Goal: Task Accomplishment & Management: Manage account settings

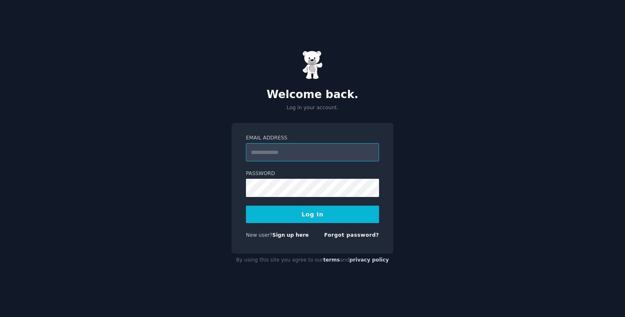
paste input "**********"
type input "**********"
click at [277, 214] on button "Log In" at bounding box center [312, 214] width 133 height 17
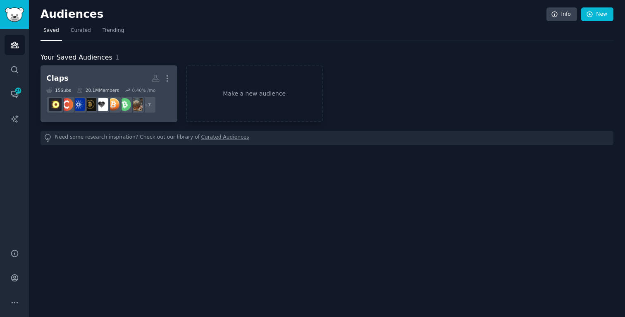
click at [102, 75] on h2 "Claps More" at bounding box center [108, 78] width 125 height 14
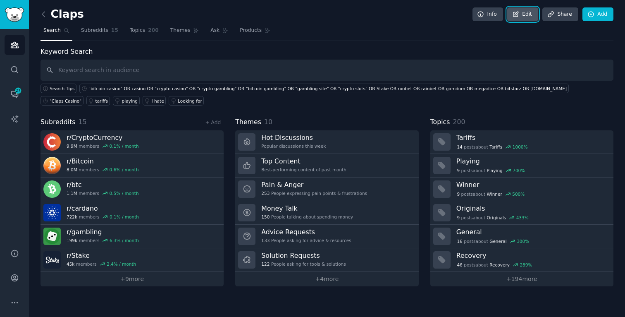
click at [526, 13] on link "Edit" at bounding box center [522, 14] width 31 height 14
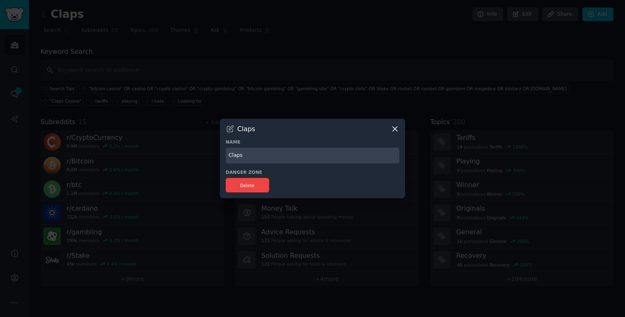
click at [396, 126] on icon at bounding box center [395, 128] width 9 height 9
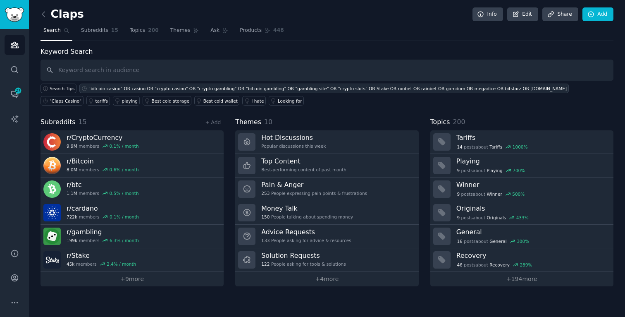
click at [123, 91] on div ""bitcoin casino" OR casino OR "crypto casino" OR "crypto gambling" OR "bitcoin …" at bounding box center [328, 89] width 479 height 6
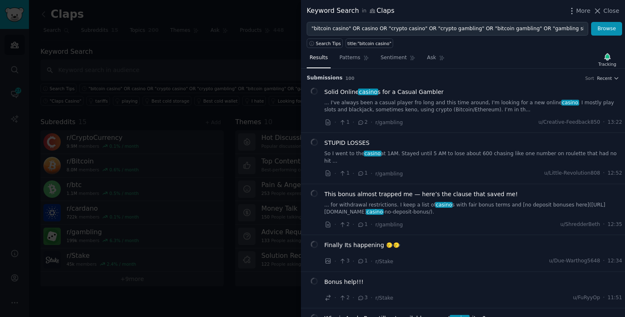
scroll to position [0, 234]
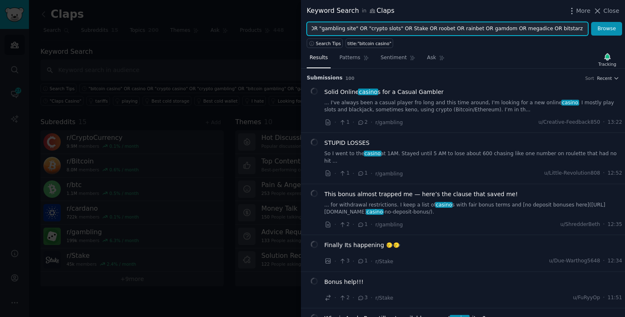
click at [481, 29] on input ""bitcoin casino" OR casino OR "crypto casino" OR "crypto gambling" OR "bitcoin …" at bounding box center [448, 29] width 282 height 14
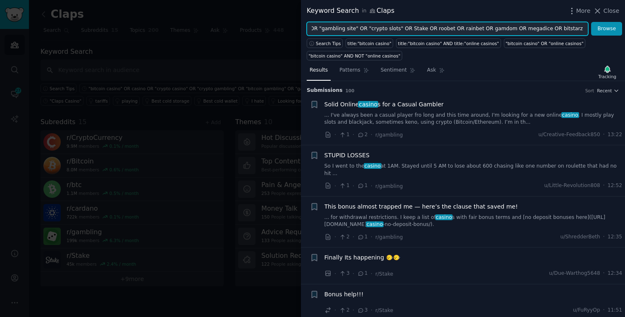
click at [484, 29] on input ""bitcoin casino" OR casino OR "crypto casino" OR "crypto gambling" OR "bitcoin …" at bounding box center [448, 29] width 282 height 14
click at [519, 24] on input ""bitcoin casino" OR casino OR "crypto casino" OR "crypto gambling" OR "bitcoin …" at bounding box center [448, 29] width 282 height 14
click at [522, 28] on input ""bitcoin casino" OR casino OR "crypto casino" OR "crypto gambling" OR "bitcoin …" at bounding box center [448, 29] width 282 height 14
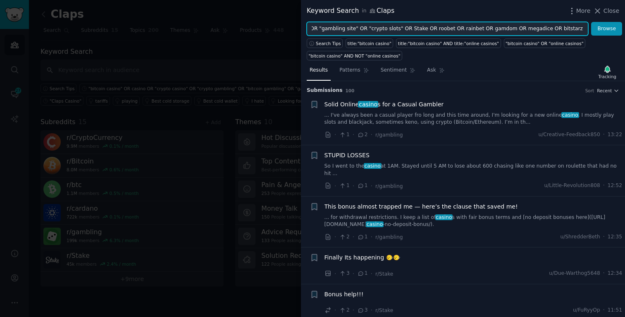
click at [584, 29] on input ""bitcoin casino" OR casino OR "crypto casino" OR "crypto gambling" OR "bitcoin …" at bounding box center [448, 29] width 282 height 14
paste input ""new crypto casinos" OR "new bitcoin casinos" OR "bitcoin live casino" OR "cryp…"
click at [457, 31] on input "text" at bounding box center [448, 29] width 282 height 14
click at [428, 28] on input "text" at bounding box center [448, 29] width 282 height 14
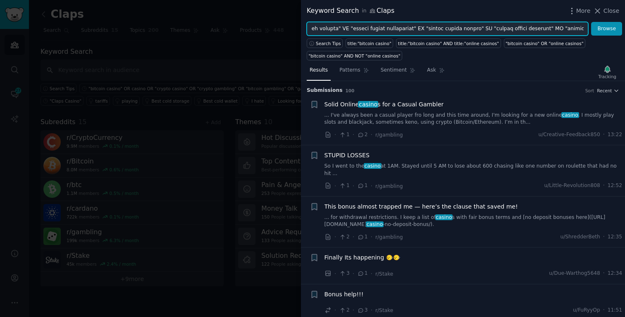
click at [428, 28] on input "text" at bounding box center [448, 29] width 282 height 14
type input ""bitcoin casino" OR casino OR "crypto casino" OR "crypto gambling" OR "bitcoin …"
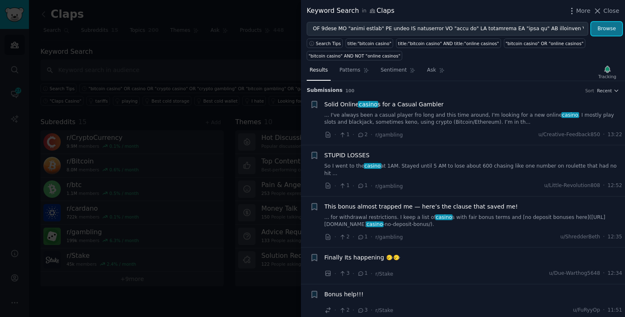
scroll to position [0, 0]
click at [615, 31] on button "Browse" at bounding box center [606, 29] width 31 height 14
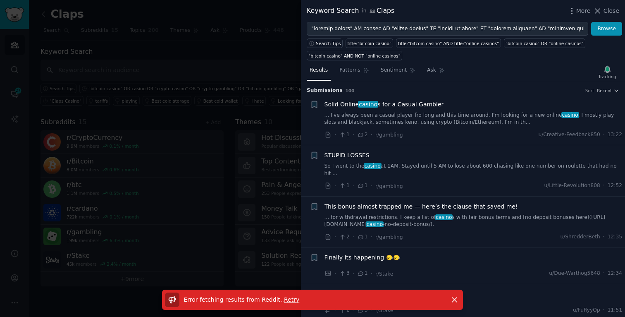
click at [292, 298] on span "Retry" at bounding box center [291, 299] width 15 height 7
click at [610, 26] on button "Browse" at bounding box center [606, 29] width 31 height 14
click at [610, 12] on span "Close" at bounding box center [612, 11] width 16 height 9
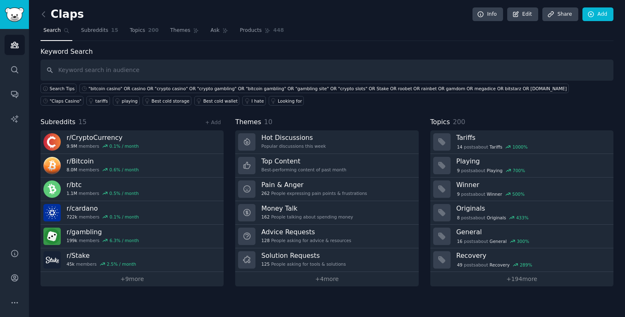
click at [502, 75] on input "text" at bounding box center [327, 70] width 573 height 21
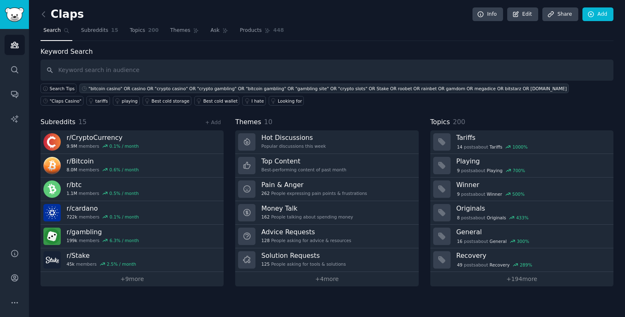
click at [89, 87] on div ""bitcoin casino" OR casino OR "crypto casino" OR "crypto gambling" OR "bitcoin …" at bounding box center [328, 89] width 479 height 6
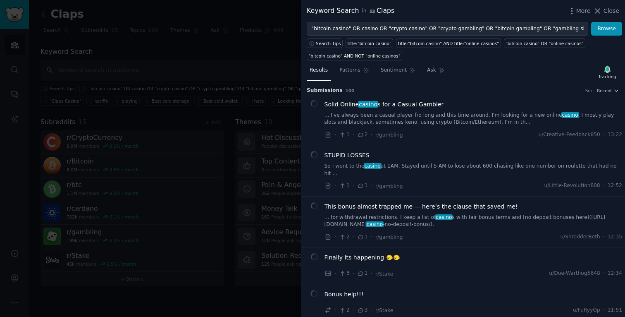
click at [199, 86] on div at bounding box center [312, 158] width 625 height 317
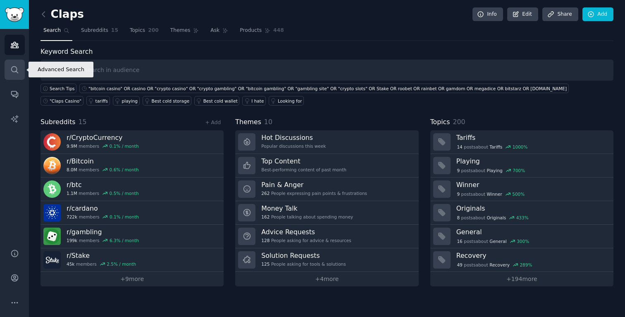
click at [19, 72] on link "Search" at bounding box center [15, 70] width 20 height 20
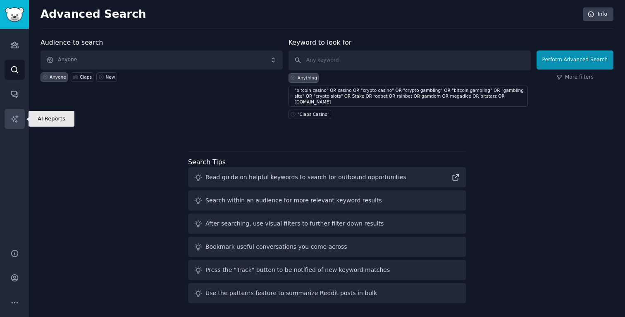
click at [13, 116] on icon "Sidebar" at bounding box center [14, 118] width 7 height 7
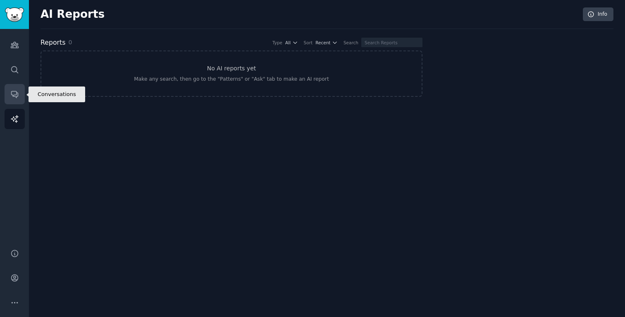
click at [16, 96] on icon "Sidebar" at bounding box center [14, 94] width 9 height 9
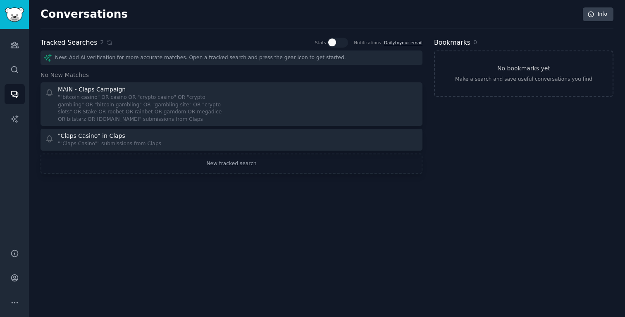
click at [127, 198] on div "Conversations Info Tracked Searches 2 Stats Notifications Daily to your email N…" at bounding box center [327, 158] width 596 height 317
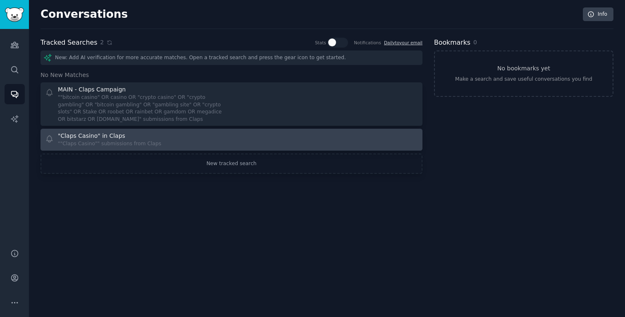
click at [133, 145] on div """Claps Casino"" submissions from Claps" at bounding box center [109, 143] width 103 height 7
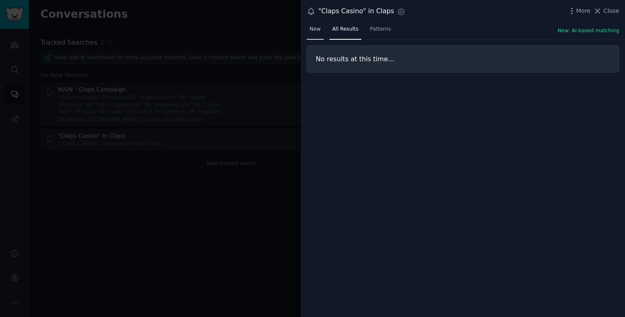
click at [316, 27] on span "New" at bounding box center [315, 29] width 11 height 7
click at [376, 27] on span "Patterns" at bounding box center [380, 29] width 21 height 7
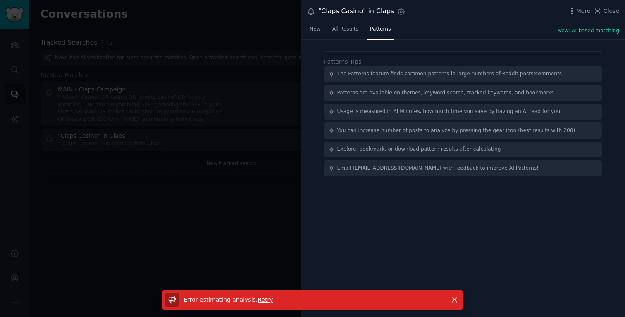
click at [201, 102] on div at bounding box center [312, 158] width 625 height 317
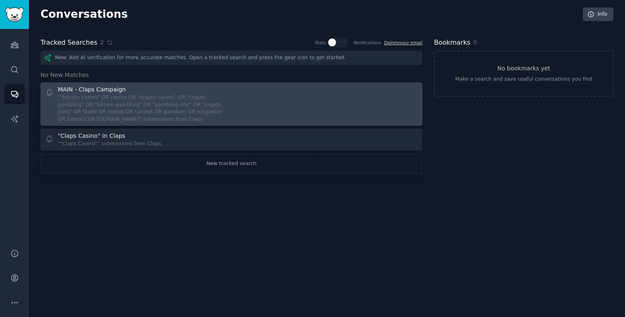
click at [184, 99] on div """bitcoin casino" OR casino OR "crypto casino" OR "crypto gambling" OR "bitcoin…" at bounding box center [142, 108] width 168 height 29
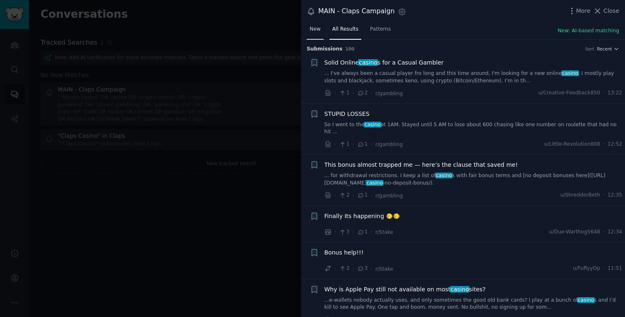
click at [315, 33] on link "New" at bounding box center [315, 31] width 17 height 17
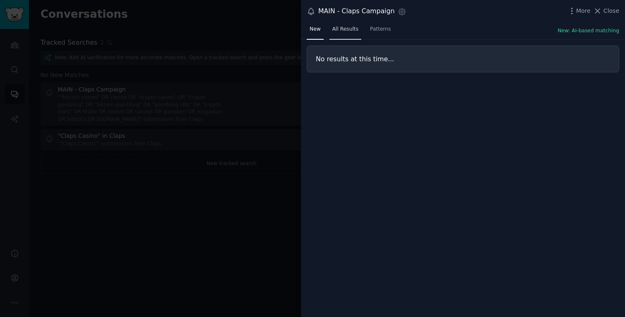
click at [340, 31] on span "All Results" at bounding box center [346, 29] width 26 height 7
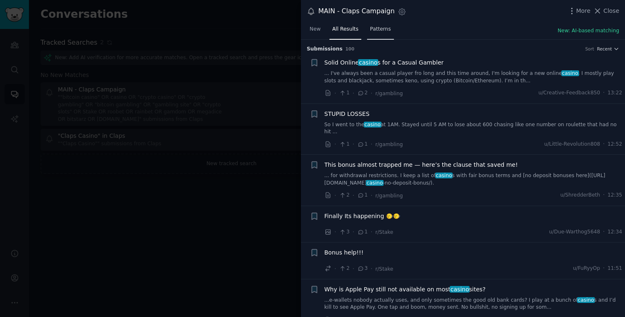
click at [374, 29] on span "Patterns" at bounding box center [380, 29] width 21 height 7
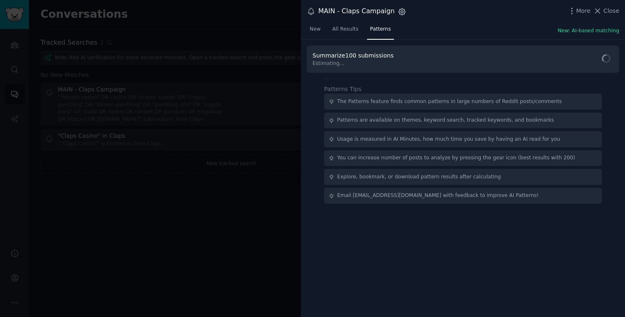
click at [398, 11] on icon "button" at bounding box center [402, 11] width 9 height 9
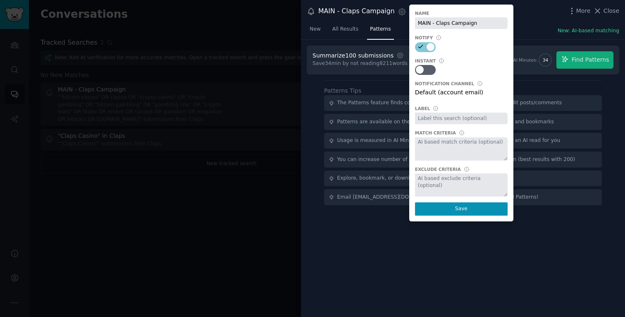
click at [244, 213] on div at bounding box center [312, 158] width 625 height 317
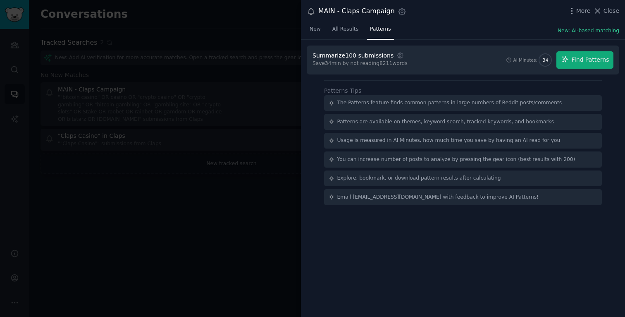
click at [244, 213] on div at bounding box center [312, 158] width 625 height 317
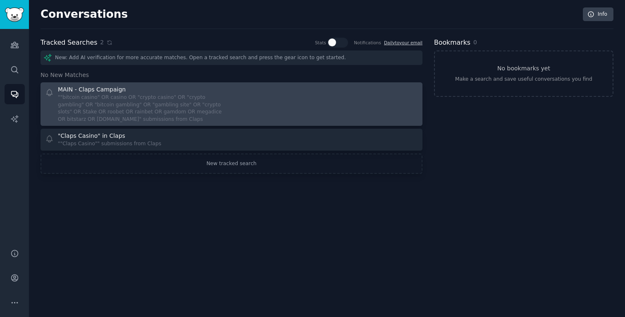
click at [352, 90] on div at bounding box center [327, 104] width 181 height 38
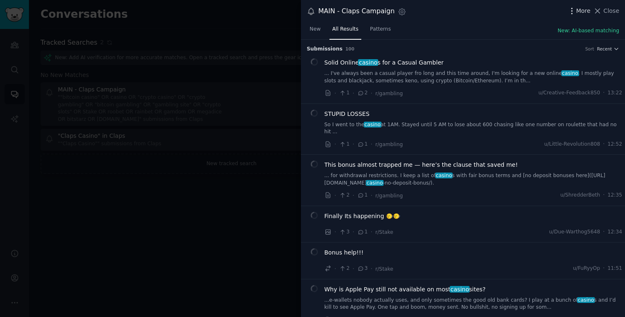
click at [581, 11] on span "More" at bounding box center [584, 11] width 14 height 9
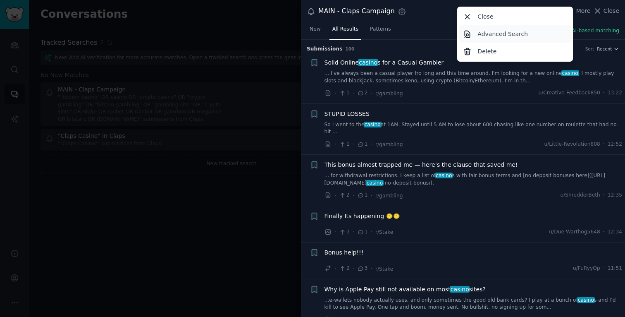
click at [520, 34] on p "Advanced Search" at bounding box center [503, 34] width 50 height 9
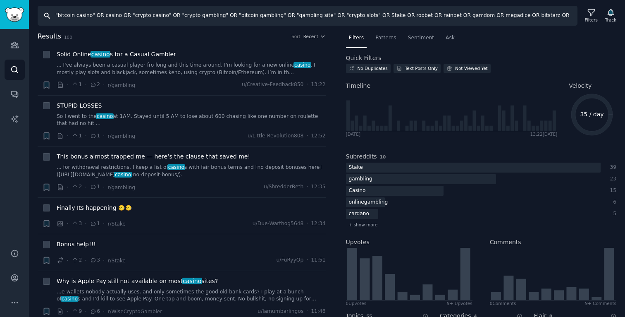
click at [381, 19] on input ""bitcoin casino" OR casino OR "crypto casino" OR "crypto gambling" OR "bitcoin …" at bounding box center [308, 16] width 540 height 20
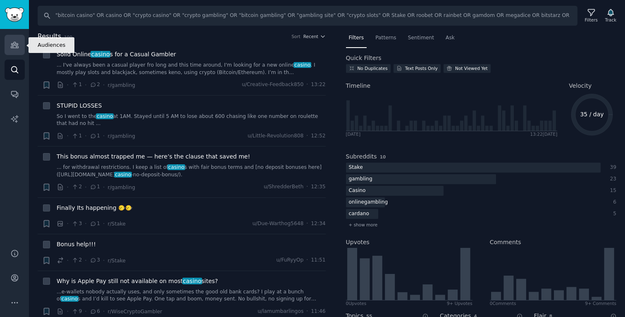
click at [13, 53] on link "Audiences" at bounding box center [15, 45] width 20 height 20
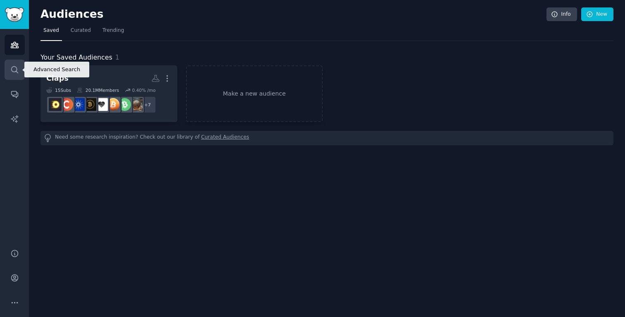
click at [20, 64] on link "Search" at bounding box center [15, 70] width 20 height 20
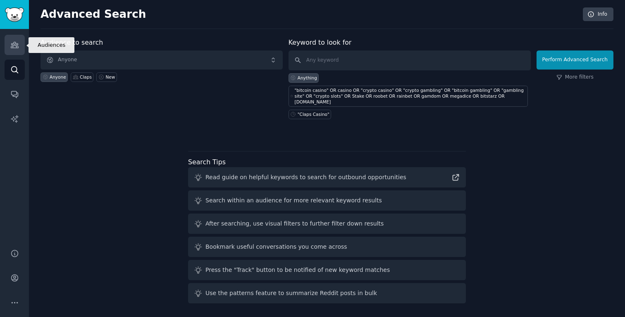
click at [22, 43] on link "Audiences" at bounding box center [15, 45] width 20 height 20
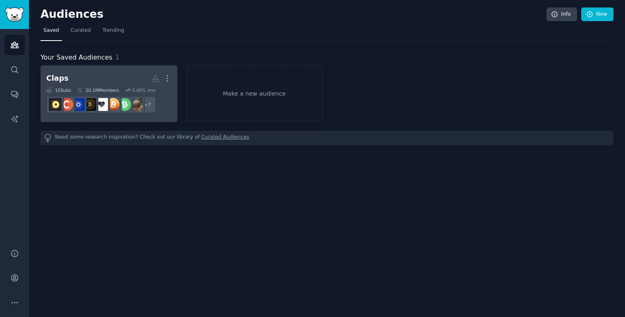
click at [101, 75] on h2 "Claps More" at bounding box center [108, 78] width 125 height 14
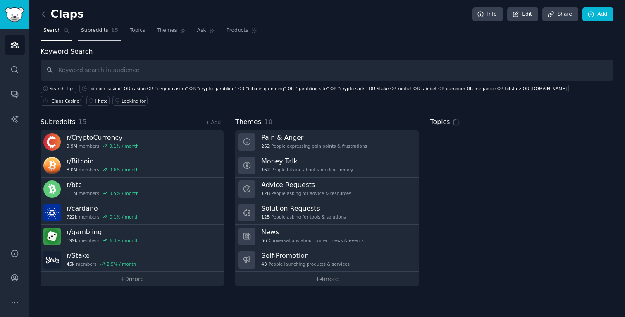
click at [106, 36] on link "Subreddits 15" at bounding box center [99, 32] width 43 height 17
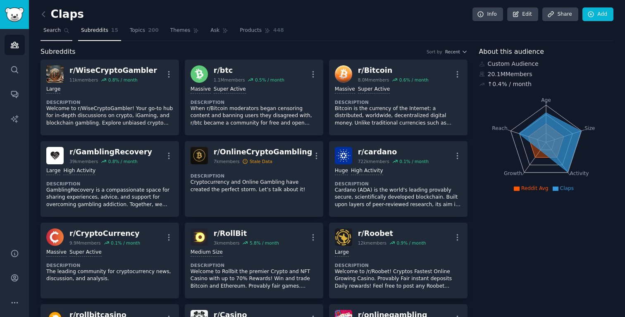
click at [53, 36] on link "Search" at bounding box center [57, 32] width 32 height 17
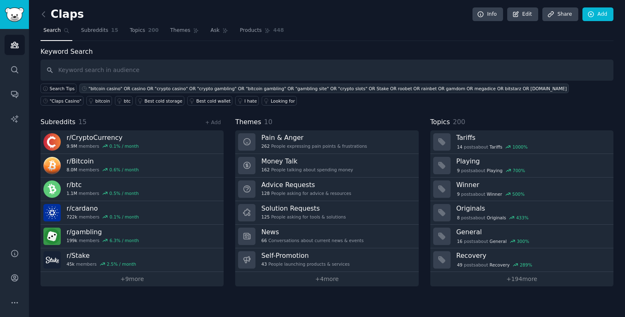
click at [412, 87] on div ""bitcoin casino" OR casino OR "crypto casino" OR "crypto gambling" OR "bitcoin …" at bounding box center [328, 89] width 479 height 6
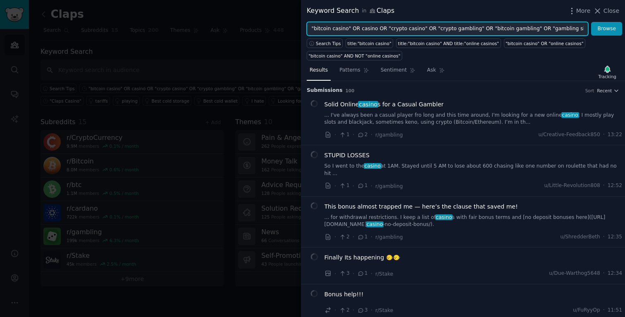
click at [474, 34] on input ""bitcoin casino" OR casino OR "crypto casino" OR "crypto gambling" OR "bitcoin …" at bounding box center [448, 29] width 282 height 14
click at [518, 31] on input ""bitcoin casino" OR casino OR "crypto casino" OR "crypto gambling" OR "bitcoin …" at bounding box center [448, 29] width 282 height 14
drag, startPoint x: 584, startPoint y: 28, endPoint x: 597, endPoint y: 29, distance: 12.5
click at [586, 28] on input ""bitcoin casino" OR casino OR "crypto casino" OR "crypto gambling" OR "bitcoin …" at bounding box center [448, 29] width 282 height 14
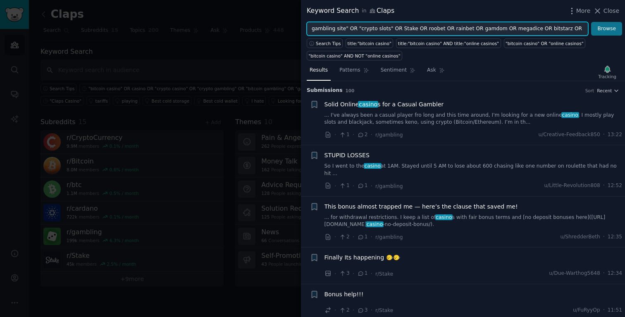
paste input ""new crypto casinos" OR "new bitcoin casinos" OR "bitcoin live casino" OR "cryp…"
type input ""bitcoin casino" OR casino OR "crypto casino" OR "crypto gambling" OR "bitcoin …"
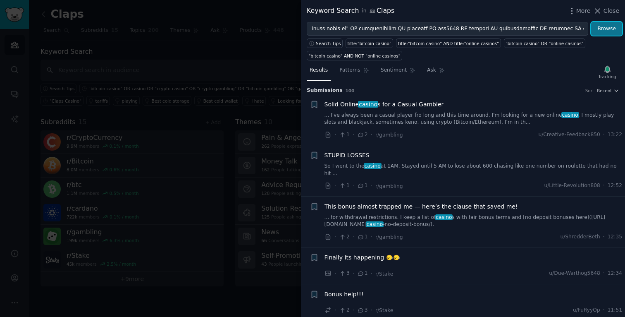
scroll to position [0, 0]
click at [598, 23] on button "Browse" at bounding box center [606, 29] width 31 height 14
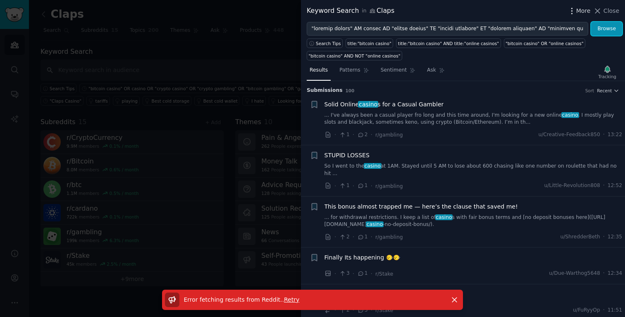
click at [584, 14] on span "More" at bounding box center [584, 11] width 14 height 9
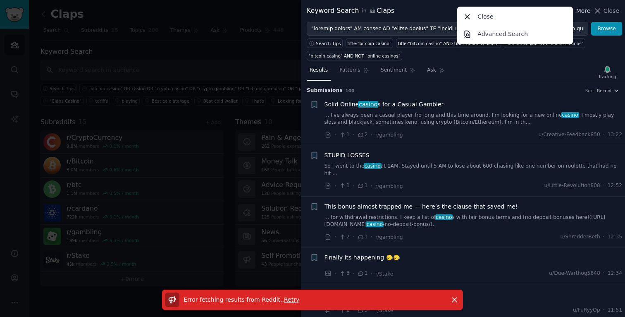
click at [584, 14] on span "More" at bounding box center [584, 11] width 14 height 9
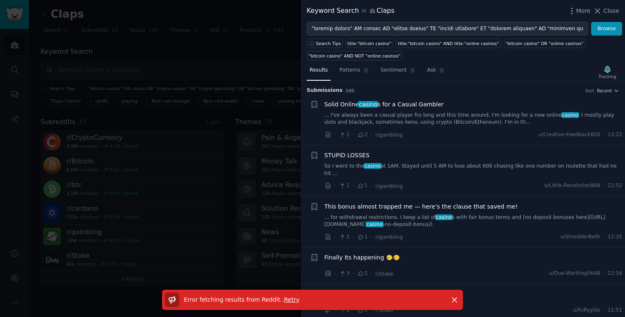
click at [599, 13] on icon at bounding box center [597, 11] width 9 height 9
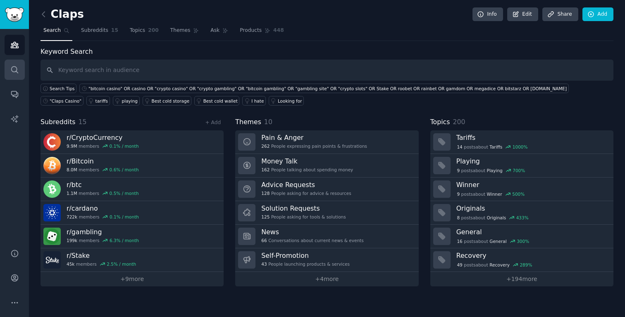
click at [12, 77] on link "Search" at bounding box center [15, 70] width 20 height 20
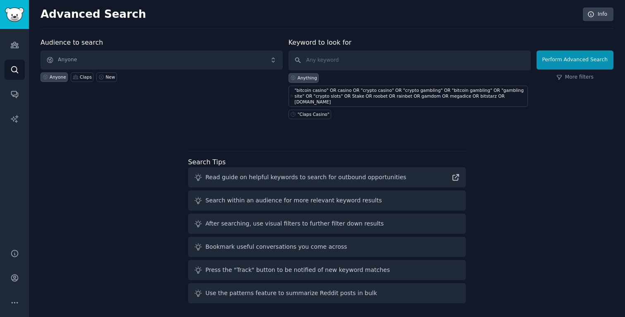
click at [21, 56] on div "Audiences Search Conversations AI Reports" at bounding box center [14, 134] width 29 height 210
click at [21, 91] on link "Conversations" at bounding box center [15, 94] width 20 height 20
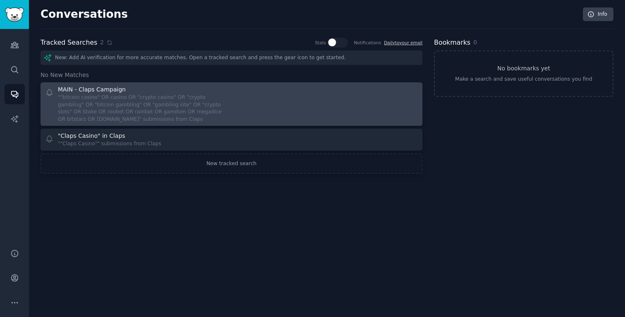
click at [109, 93] on div "MAIN - Claps Campaign" at bounding box center [92, 89] width 68 height 9
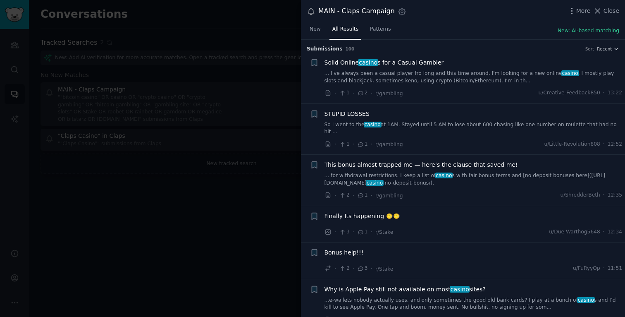
click at [109, 83] on div at bounding box center [312, 158] width 625 height 317
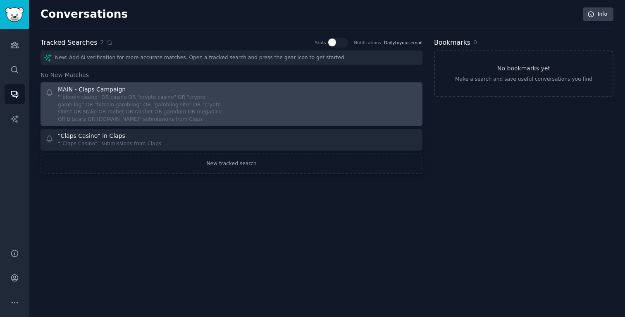
click at [173, 86] on div "MAIN - Claps Campaign" at bounding box center [142, 89] width 168 height 9
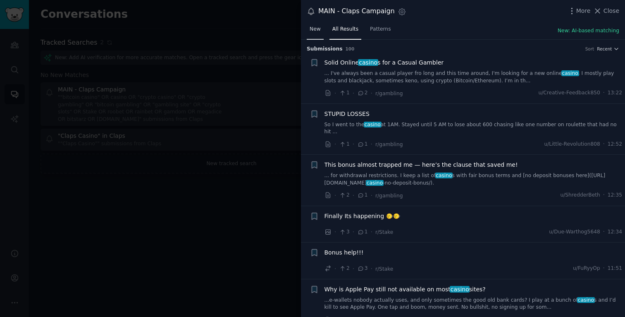
click at [319, 33] on link "New" at bounding box center [315, 31] width 17 height 17
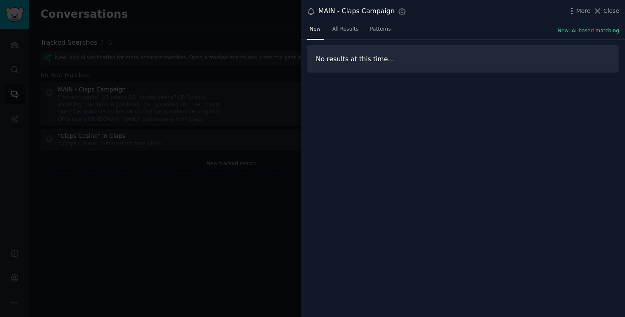
click at [326, 31] on nav "New All Results Patterns" at bounding box center [350, 31] width 87 height 17
click at [399, 9] on icon "button" at bounding box center [402, 11] width 7 height 7
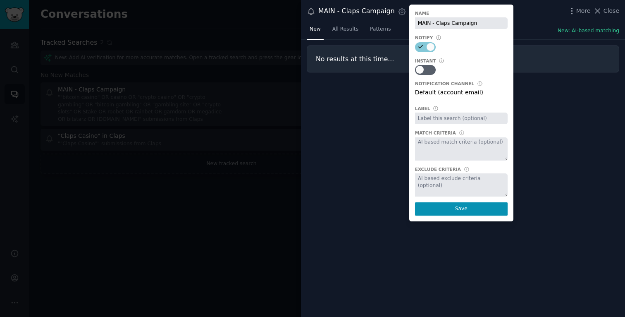
click at [460, 152] on textarea at bounding box center [461, 148] width 93 height 23
click at [348, 123] on div "No results at this time..." at bounding box center [463, 179] width 324 height 278
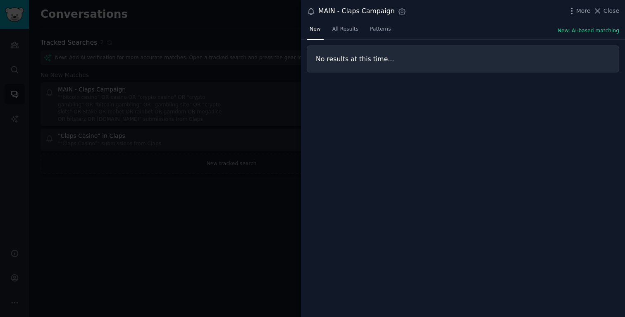
click at [310, 12] on icon at bounding box center [311, 11] width 9 height 9
click at [579, 7] on span "More" at bounding box center [584, 11] width 14 height 9
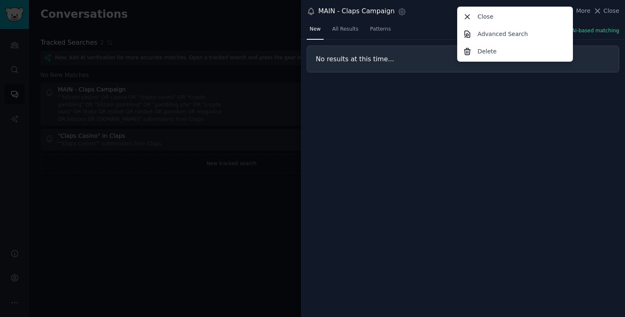
click at [175, 122] on div at bounding box center [312, 158] width 625 height 317
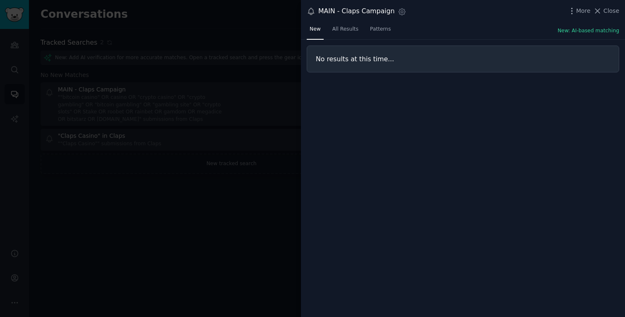
click at [182, 117] on div at bounding box center [312, 158] width 625 height 317
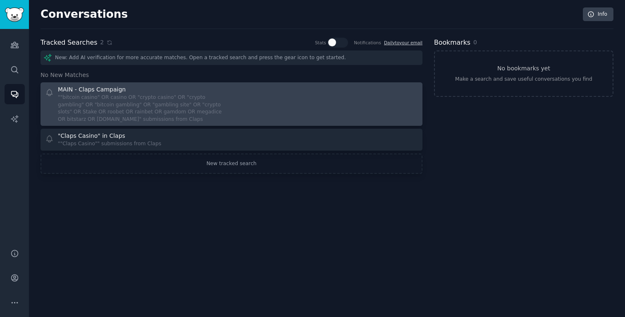
click at [50, 93] on icon at bounding box center [49, 92] width 9 height 9
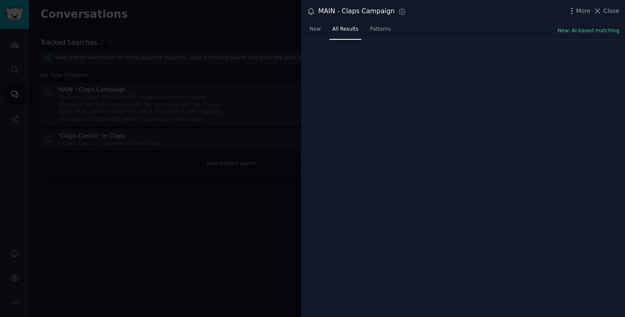
click at [52, 93] on div at bounding box center [312, 158] width 625 height 317
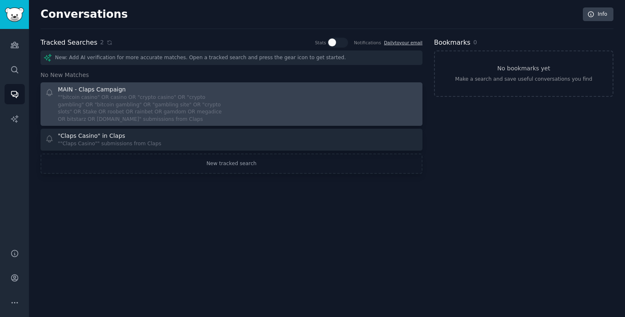
click at [275, 90] on div at bounding box center [327, 104] width 181 height 38
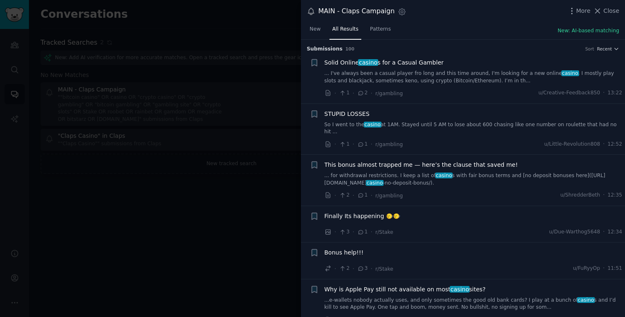
click at [620, 50] on div "Submission s 100 Sort Recent + Solid Online casino s for a Casual Gambler ... I…" at bounding box center [463, 179] width 324 height 278
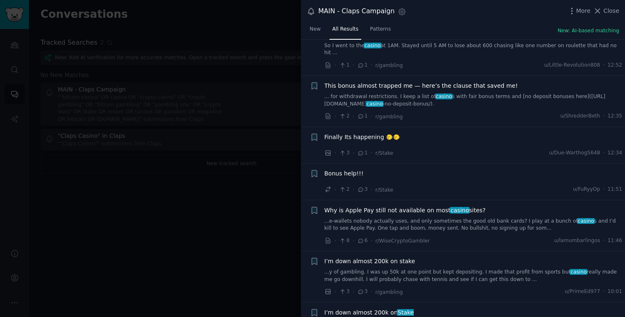
scroll to position [82, 0]
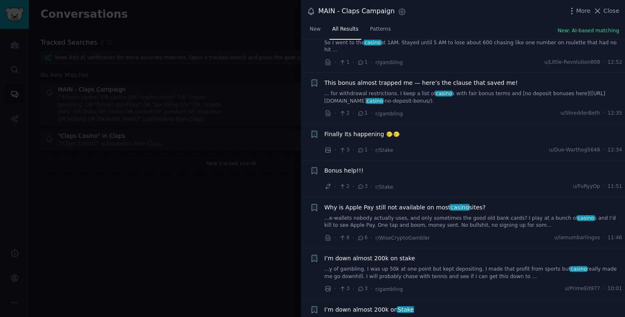
click at [228, 111] on div at bounding box center [312, 158] width 625 height 317
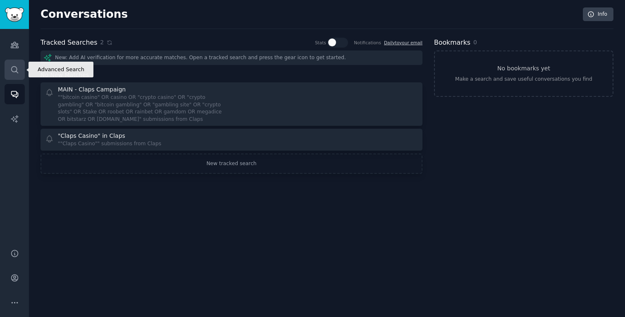
click at [19, 73] on link "Search" at bounding box center [15, 70] width 20 height 20
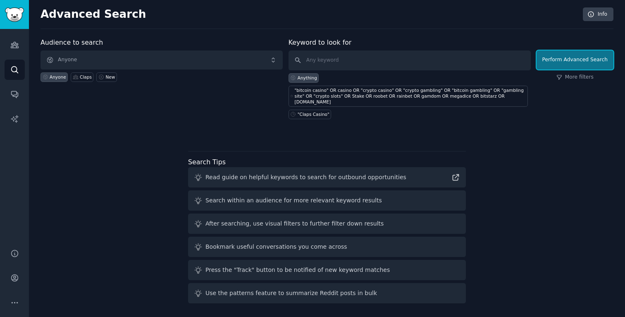
click at [574, 64] on button "Perform Advanced Search" at bounding box center [575, 59] width 77 height 19
click at [348, 62] on input "text" at bounding box center [410, 60] width 242 height 20
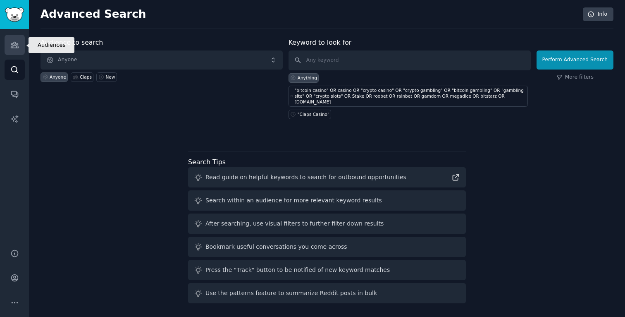
click at [7, 48] on link "Audiences" at bounding box center [15, 45] width 20 height 20
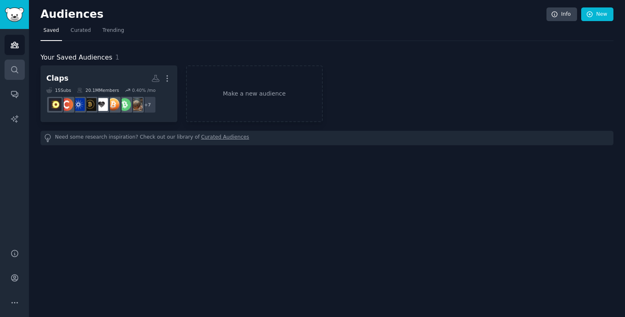
click at [9, 62] on link "Search" at bounding box center [15, 70] width 20 height 20
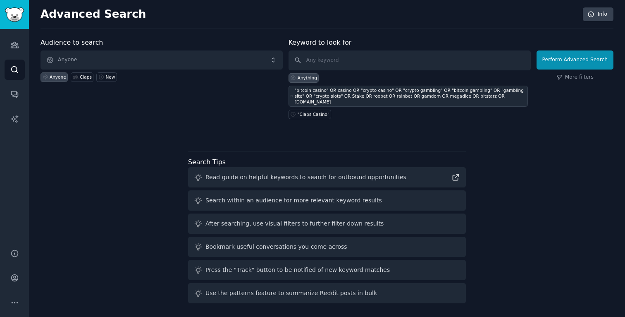
click at [364, 86] on div ""bitcoin casino" OR casino OR "crypto casino" OR "crypto gambling" OR "bitcoin …" at bounding box center [408, 96] width 239 height 21
type input ""bitcoin casino" OR casino OR "crypto casino" OR "crypto gambling" OR "bitcoin …"
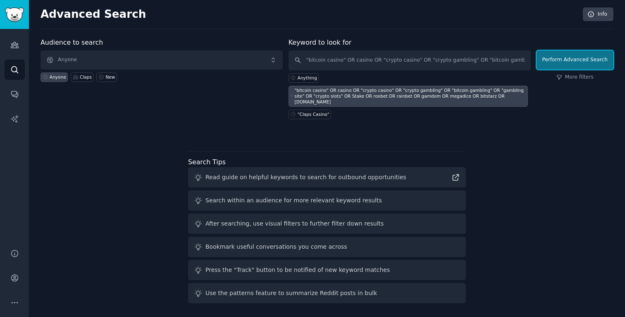
click at [605, 62] on button "Perform Advanced Search" at bounding box center [575, 59] width 77 height 19
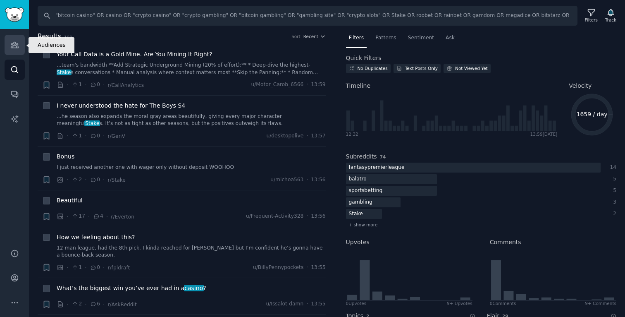
click at [11, 45] on icon "Sidebar" at bounding box center [14, 45] width 9 height 9
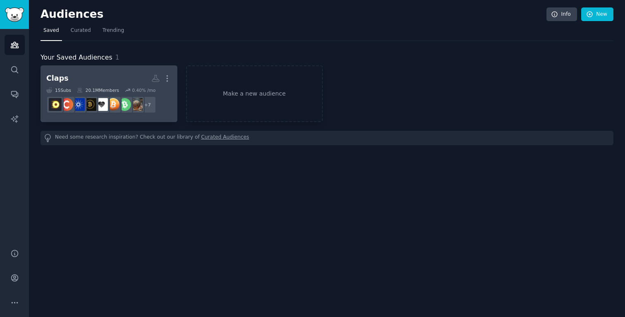
click at [95, 71] on link "Claps More 15 Sub s 20.1M Members 0.40 % /mo + 7" at bounding box center [109, 93] width 137 height 57
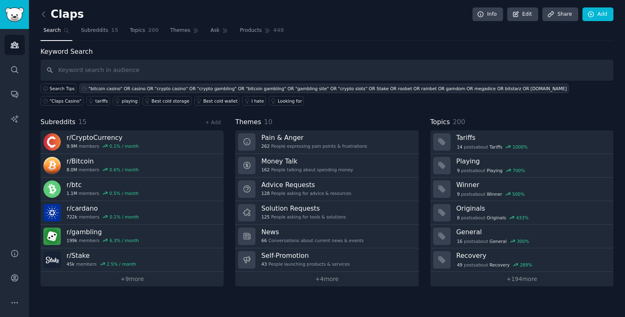
click at [311, 85] on link ""bitcoin casino" OR casino OR "crypto casino" OR "crypto gambling" OR "bitcoin …" at bounding box center [323, 89] width 489 height 10
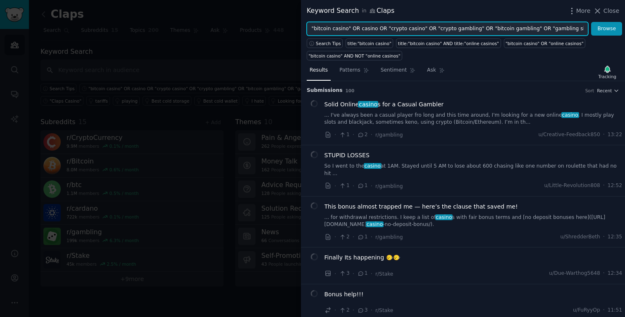
click at [399, 27] on input ""bitcoin casino" OR casino OR "crypto casino" OR "crypto gambling" OR "bitcoin …" at bounding box center [448, 29] width 282 height 14
click at [584, 27] on input ""bitcoin casino" OR casino OR "crypto casino" OR "crypto gambling" OR "bitcoin …" at bounding box center [448, 29] width 282 height 14
paste input "betplay"
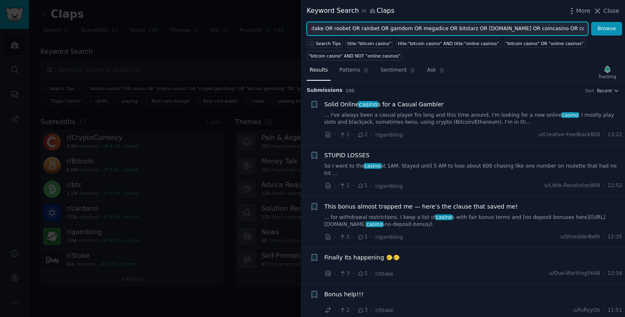
scroll to position [0, 340]
paste input "bitkingz"
paste input "cloudbet"
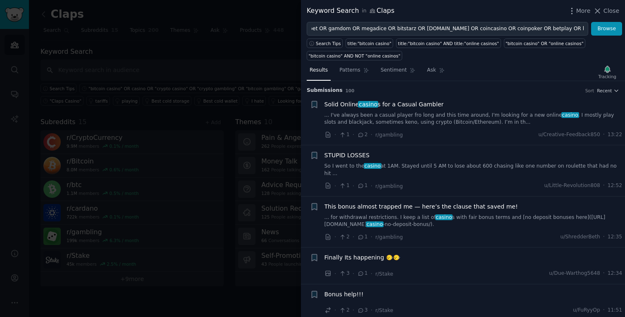
scroll to position [0, 0]
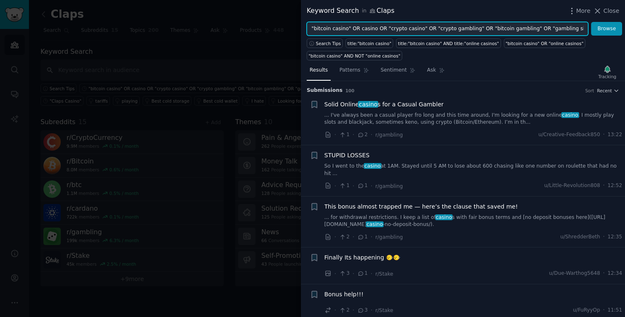
click at [583, 28] on input ""bitcoin casino" OR casino OR "crypto casino" OR "crypto gambling" OR "bitcoin …" at bounding box center [448, 29] width 282 height 14
click at [582, 28] on input ""bitcoin casino" OR casino OR "crypto casino" OR "crypto gambling" OR "bitcoin …" at bounding box center [448, 29] width 282 height 14
paste input "OR stake OR megadice OR gamdom OR "bc game" OR bitstarz OR betplay OR rollbit O…"
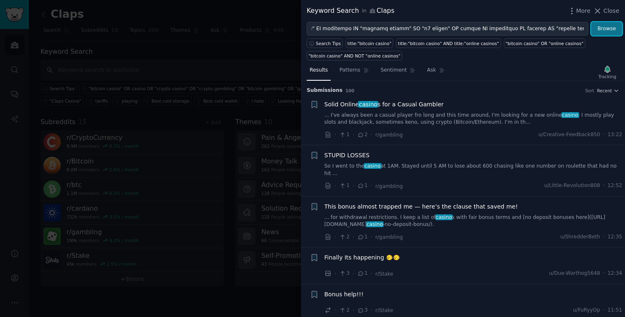
scroll to position [0, 0]
click at [604, 33] on button "Browse" at bounding box center [606, 29] width 31 height 14
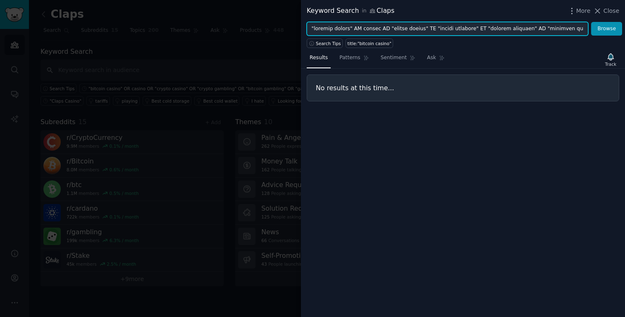
click at [464, 30] on input "text" at bounding box center [448, 29] width 282 height 14
click at [386, 29] on input "text" at bounding box center [448, 29] width 282 height 14
click at [408, 31] on input "text" at bounding box center [448, 29] width 282 height 14
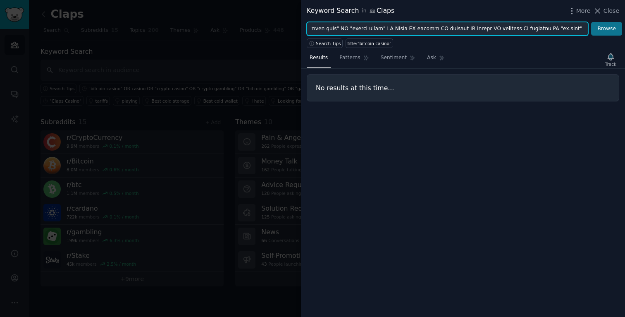
type input ""bitcoin casino" OR casino OR "crypto casino" OR "crypto gambling" OR "bitcoin …"
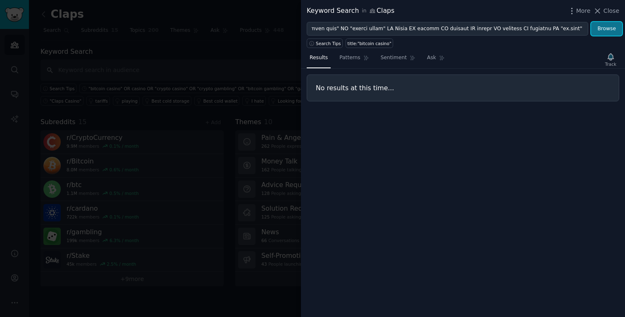
scroll to position [0, 0]
click at [605, 28] on button "Browse" at bounding box center [606, 29] width 31 height 14
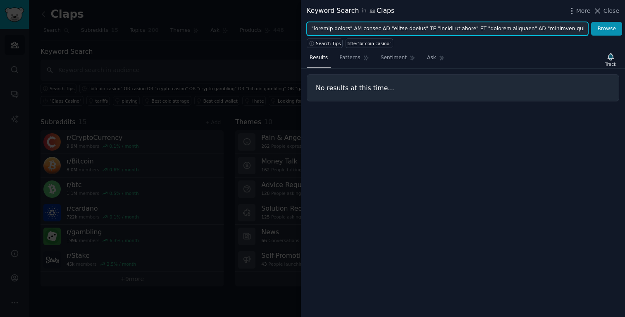
click at [475, 31] on input "text" at bounding box center [448, 29] width 282 height 14
click at [459, 23] on input "text" at bounding box center [448, 29] width 282 height 14
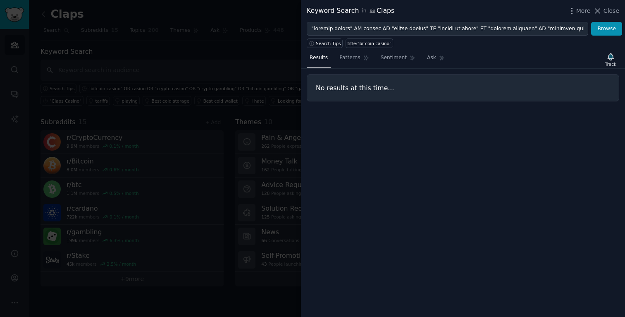
click at [467, 45] on div "Search Tips title:"bitcoin casino"" at bounding box center [463, 42] width 324 height 12
click at [594, 10] on icon at bounding box center [597, 11] width 9 height 9
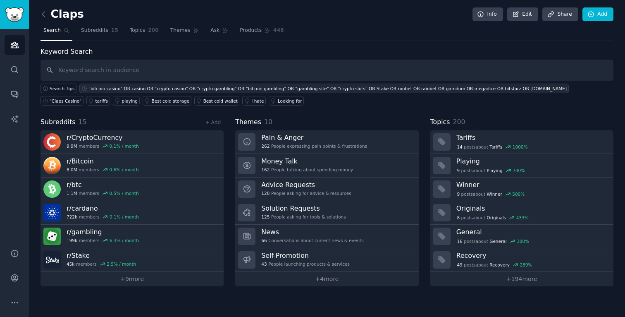
click at [181, 86] on div ""bitcoin casino" OR casino OR "crypto casino" OR "crypto gambling" OR "bitcoin …" at bounding box center [328, 89] width 479 height 6
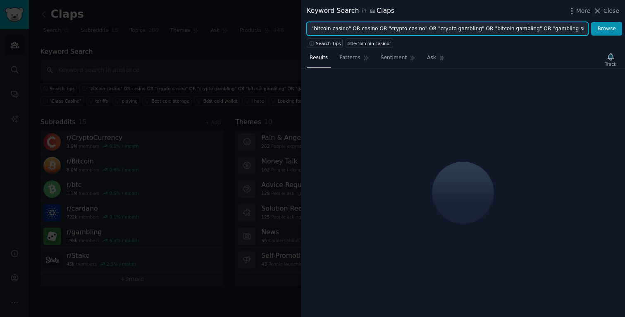
click at [476, 26] on input ""bitcoin casino" OR casino OR "crypto casino" OR "crypto gambling" OR "bitcoin …" at bounding box center [448, 29] width 282 height 14
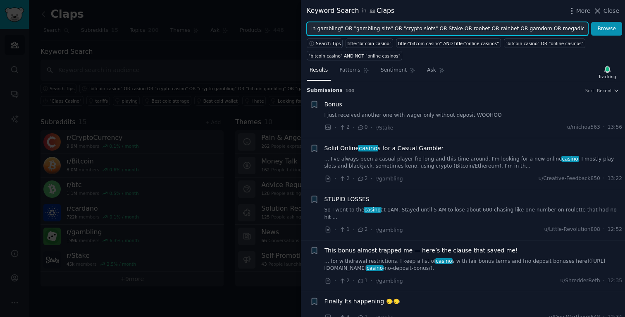
scroll to position [0, 234]
click at [584, 31] on input ""bitcoin casino" OR casino OR "crypto casino" OR "crypto gambling" OR "bitcoin …" at bounding box center [448, 29] width 282 height 14
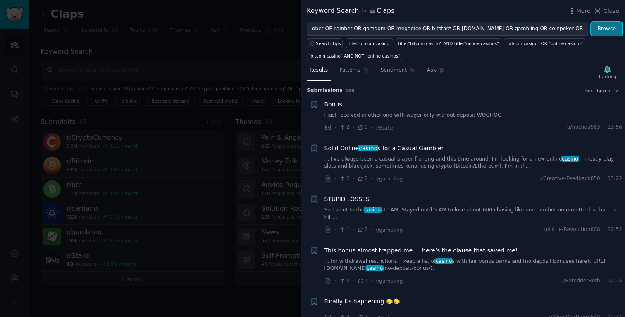
scroll to position [0, 0]
click at [603, 24] on button "Browse" at bounding box center [606, 29] width 31 height 14
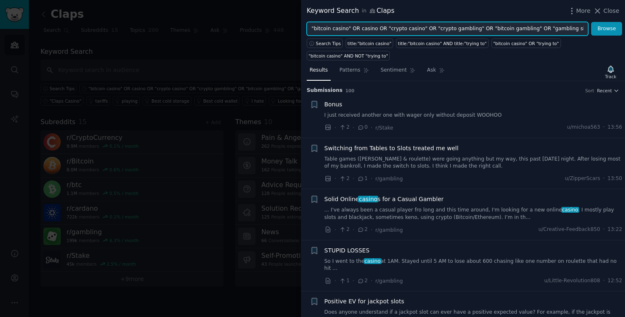
click at [567, 30] on input ""bitcoin casino" OR casino OR "crypto casino" OR "crypto gambling" OR "bitcoin …" at bounding box center [448, 29] width 282 height 14
click at [541, 31] on input ""bitcoin casino" OR casino OR "crypto casino" OR "crypto gambling" OR "bitcoin …" at bounding box center [448, 29] width 282 height 14
click at [583, 31] on input ""bitcoin casino" OR casino OR "crypto casino" OR "crypto gambling" OR "bitcoin …" at bounding box center [448, 29] width 282 height 14
paste input "jackbit"
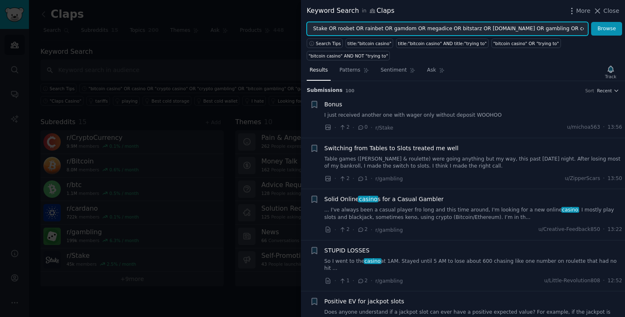
scroll to position [0, 402]
paste input "betplay"
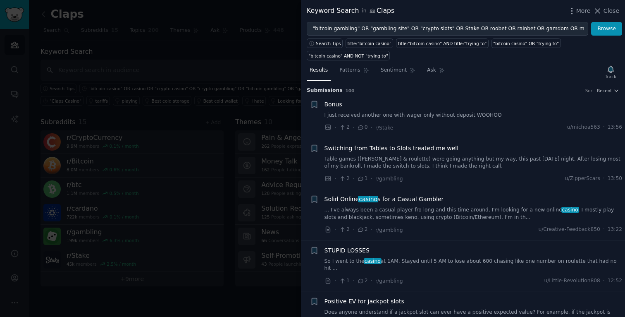
scroll to position [0, 0]
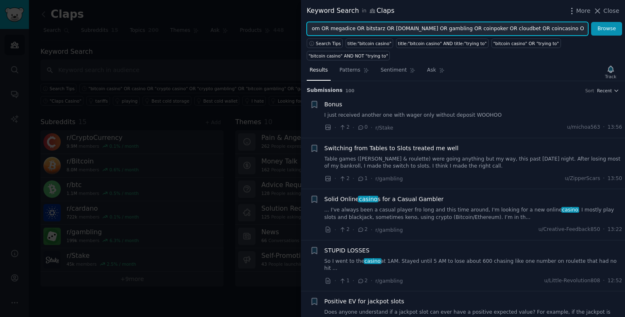
paste input "lucky block"
paste input "rivalry"
click at [569, 26] on input ""bitcoin casino" OR casino OR "crypto casino" OR "crypto gambling" OR "bitcoin …" at bounding box center [448, 29] width 282 height 14
click at [580, 29] on input ""bitcoin casino" OR casino OR "crypto casino" OR "crypto gambling" OR "bitcoin …" at bounding box center [448, 29] width 282 height 14
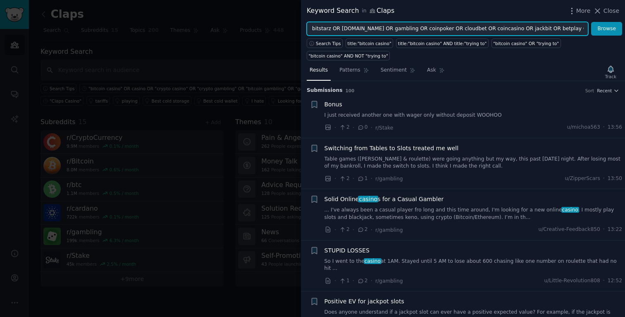
click at [586, 29] on input ""bitcoin casino" OR casino OR "crypto casino" OR "crypto gambling" OR "bitcoin …" at bounding box center [448, 29] width 282 height 14
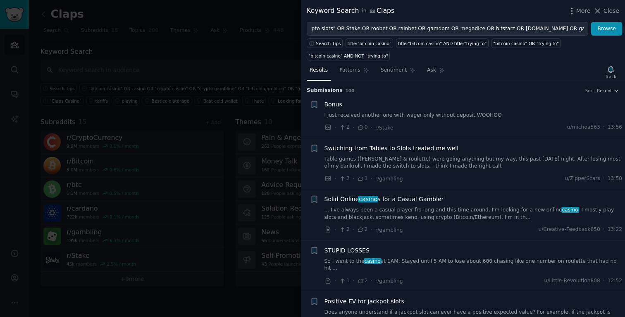
scroll to position [0, 0]
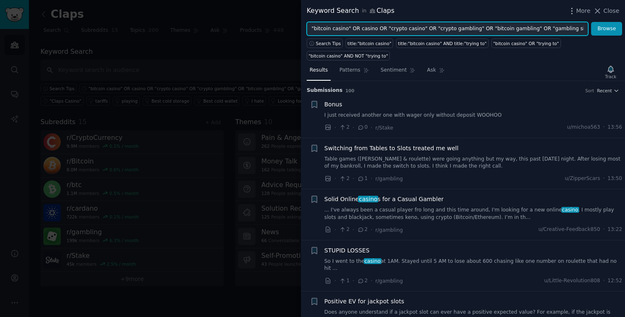
click at [503, 32] on input ""bitcoin casino" OR casino OR "crypto casino" OR "crypto gambling" OR "bitcoin …" at bounding box center [448, 29] width 282 height 14
paste input "betpanda"
paste input "sportsbet io"
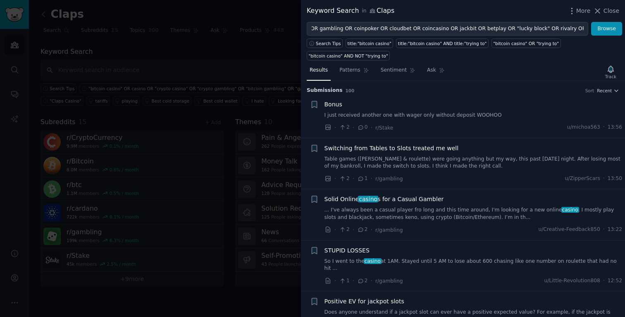
scroll to position [0, 0]
click at [602, 25] on button "Browse" at bounding box center [606, 29] width 31 height 14
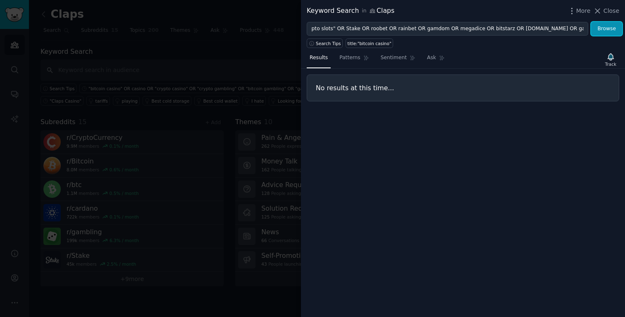
scroll to position [0, 561]
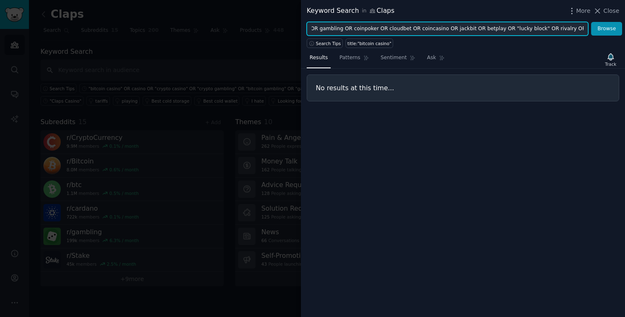
click at [585, 27] on input ""bitcoin casino" OR casino OR "crypto casino" OR "crypto gambling" OR "bitcoin …" at bounding box center [448, 29] width 282 height 14
click at [586, 27] on input ""bitcoin casino" OR casino OR "crypto casino" OR "crypto gambling" OR "bitcoin …" at bounding box center [448, 29] width 282 height 14
type input ""bitcoin casino" OR casino OR "crypto casino" OR "crypto gambling" OR "bitcoin …"
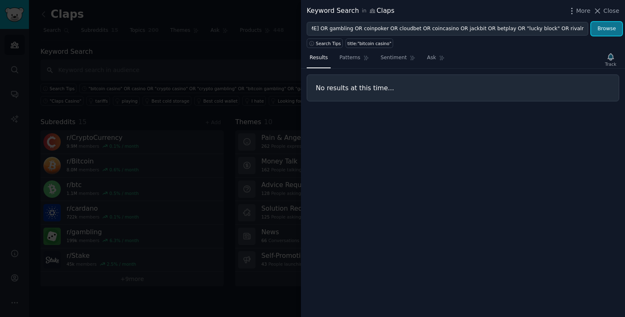
scroll to position [0, 0]
click at [598, 32] on button "Browse" at bounding box center [606, 29] width 31 height 14
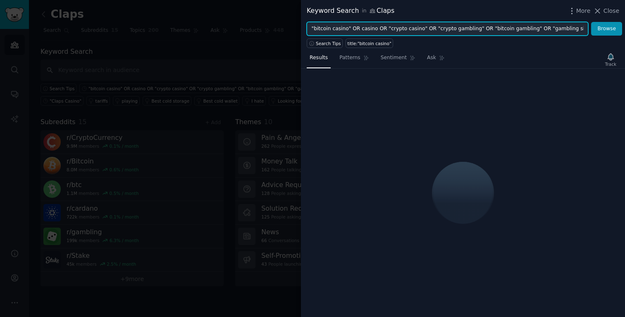
click at [562, 30] on input ""bitcoin casino" OR casino OR "crypto casino" OR "crypto gambling" OR "bitcoin …" at bounding box center [448, 29] width 282 height 14
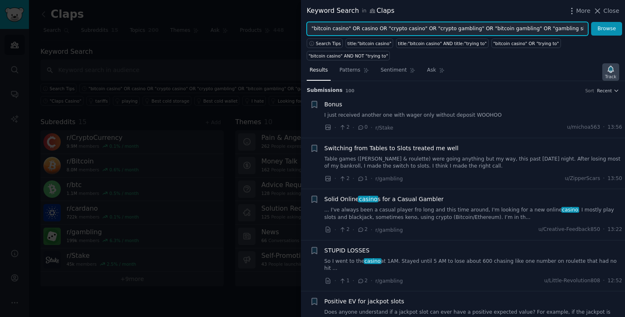
click at [613, 69] on icon "button" at bounding box center [611, 69] width 6 height 7
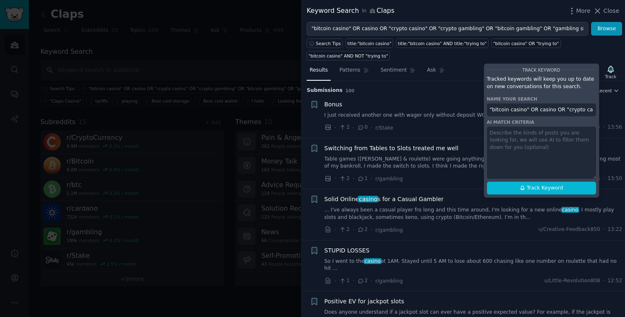
click at [553, 107] on input ""bitcoin casino" OR casino OR "crypto casino" OR "crypto gambling" OR "bitcoin …" at bounding box center [541, 109] width 109 height 13
click at [535, 191] on span "Track Keyword" at bounding box center [545, 187] width 36 height 7
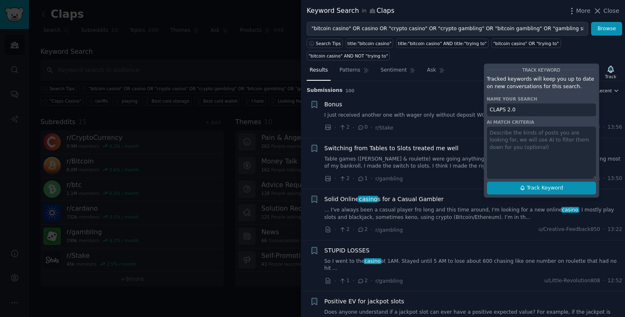
type input "CLAPS 2.0"
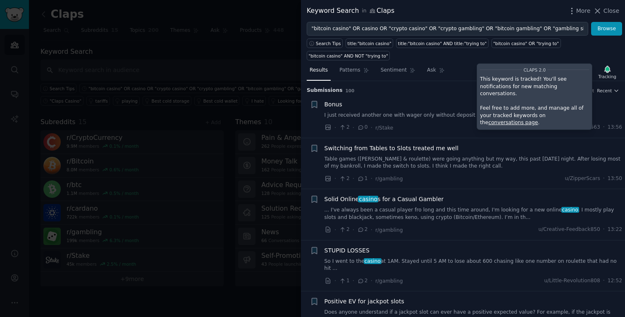
click at [608, 7] on span "Close" at bounding box center [612, 11] width 16 height 9
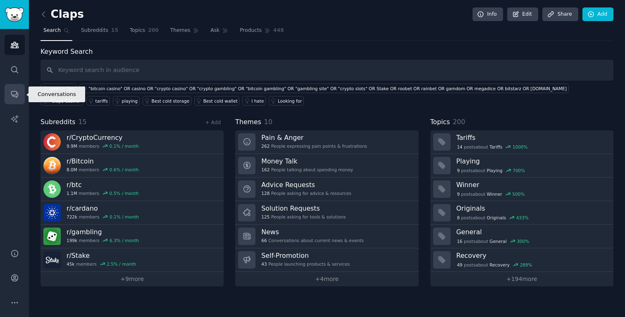
click at [10, 97] on link "Conversations" at bounding box center [15, 94] width 20 height 20
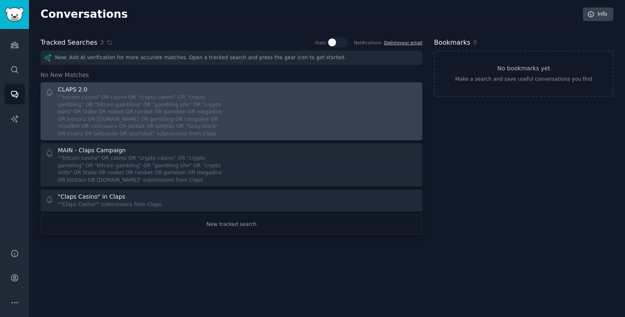
click at [129, 87] on div "CLAPS 2.0" at bounding box center [142, 89] width 168 height 9
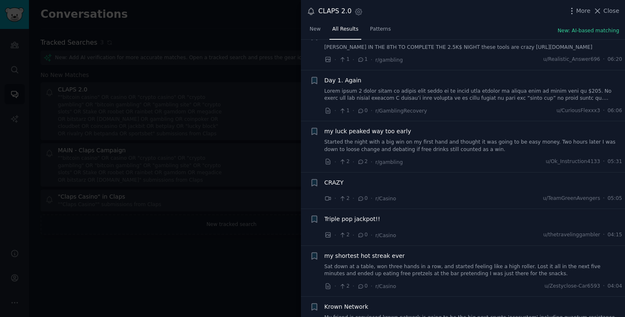
scroll to position [835, 0]
